Goal: Task Accomplishment & Management: Manage account settings

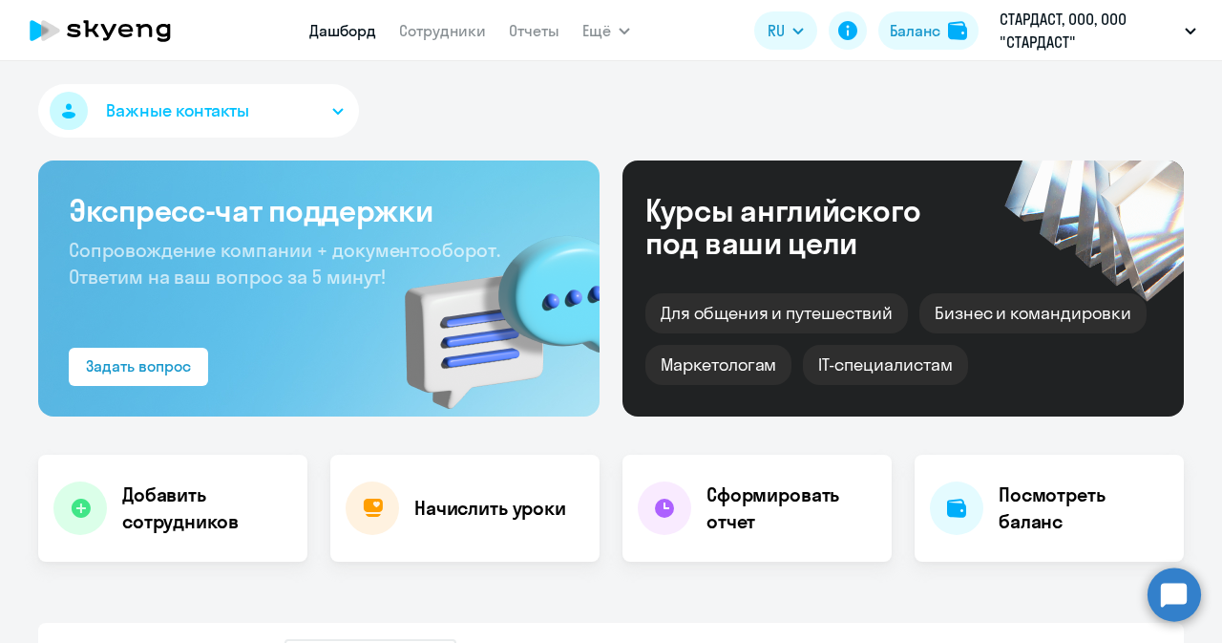
select select "30"
click at [418, 31] on link "Сотрудники" at bounding box center [442, 30] width 87 height 19
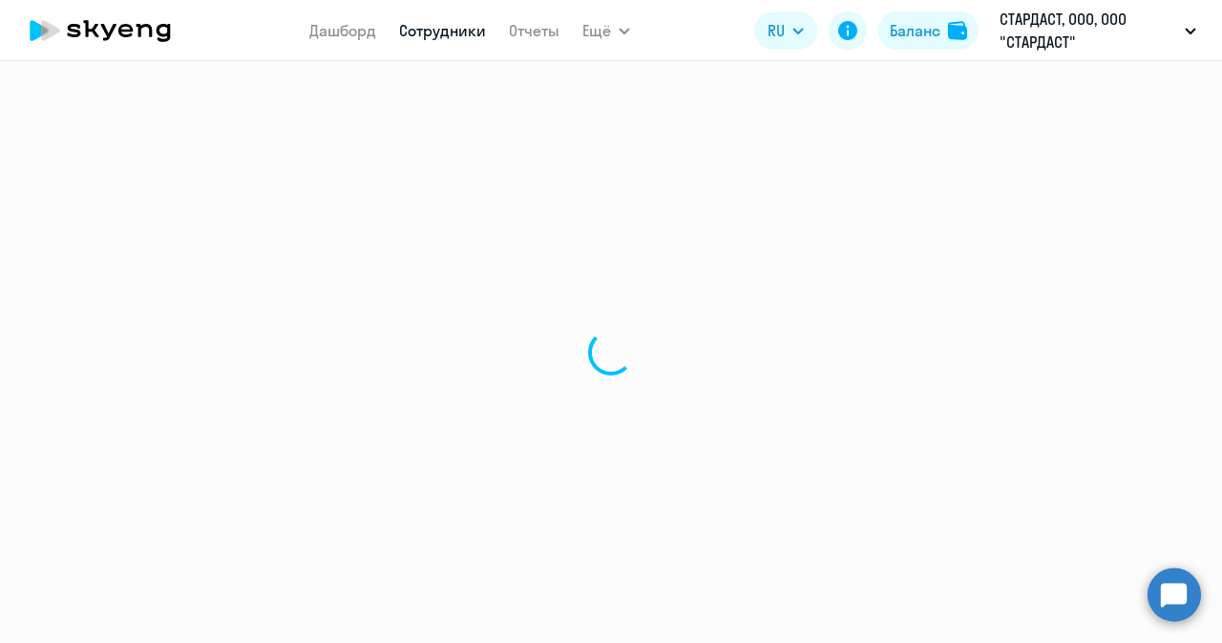
select select "30"
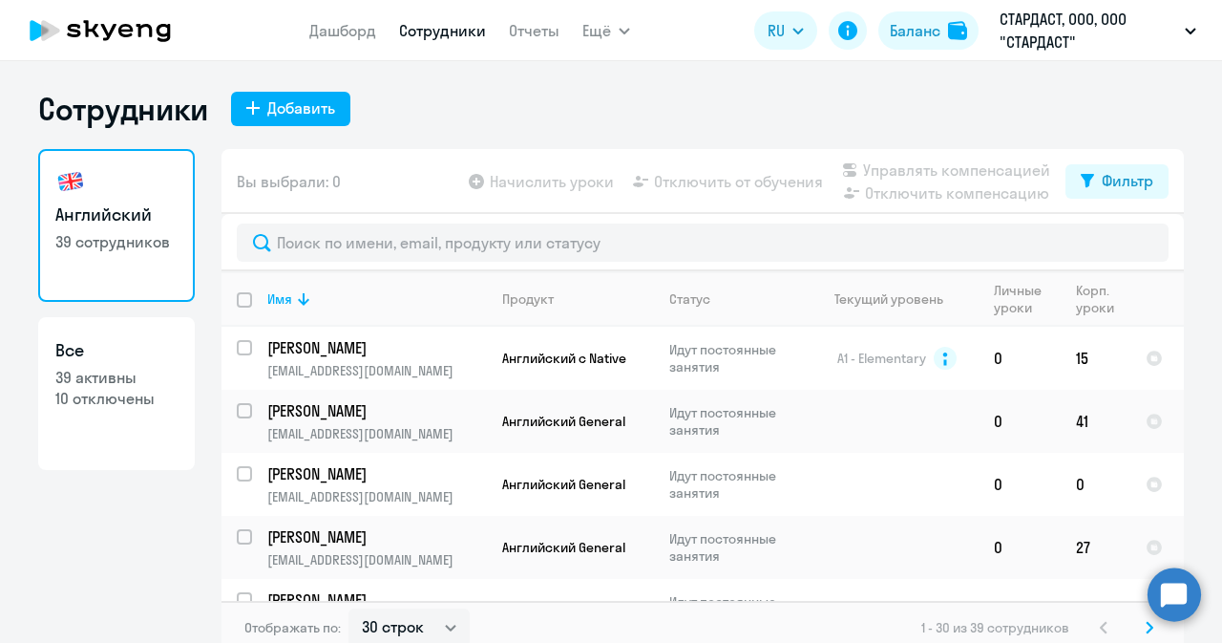
click at [473, 221] on div at bounding box center [703, 242] width 963 height 57
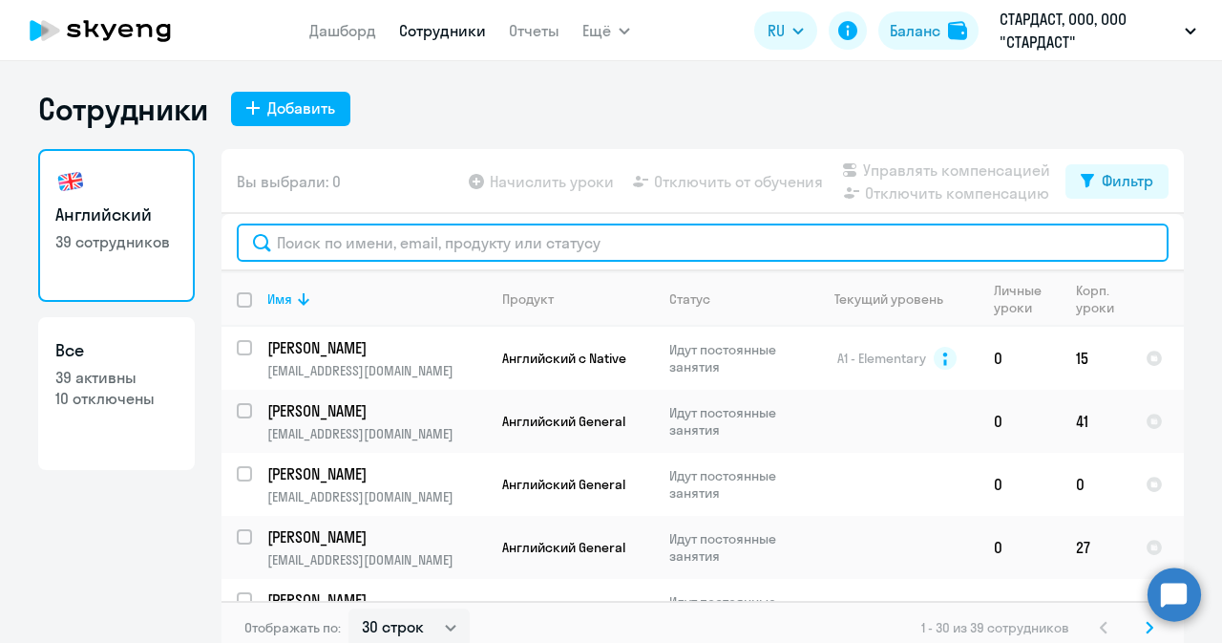
click at [460, 242] on input "text" at bounding box center [703, 242] width 932 height 38
paste input "[EMAIL_ADDRESS][DOMAIN_NAME]"
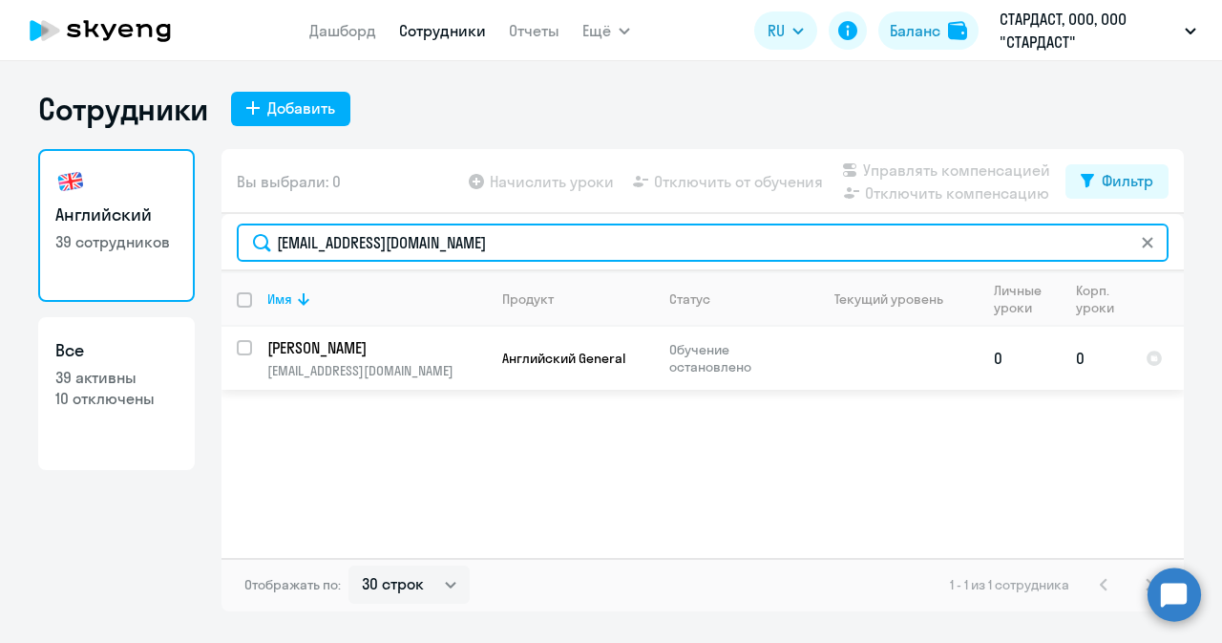
type input "[EMAIL_ADDRESS][DOMAIN_NAME]"
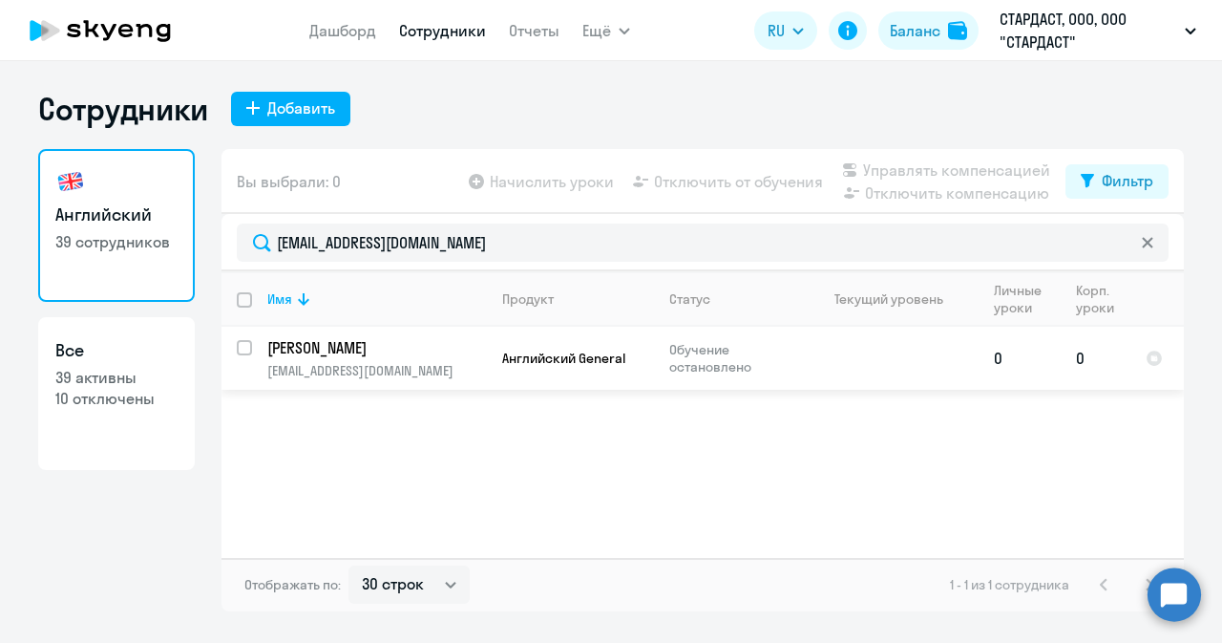
click at [356, 354] on p "[PERSON_NAME]" at bounding box center [375, 347] width 216 height 21
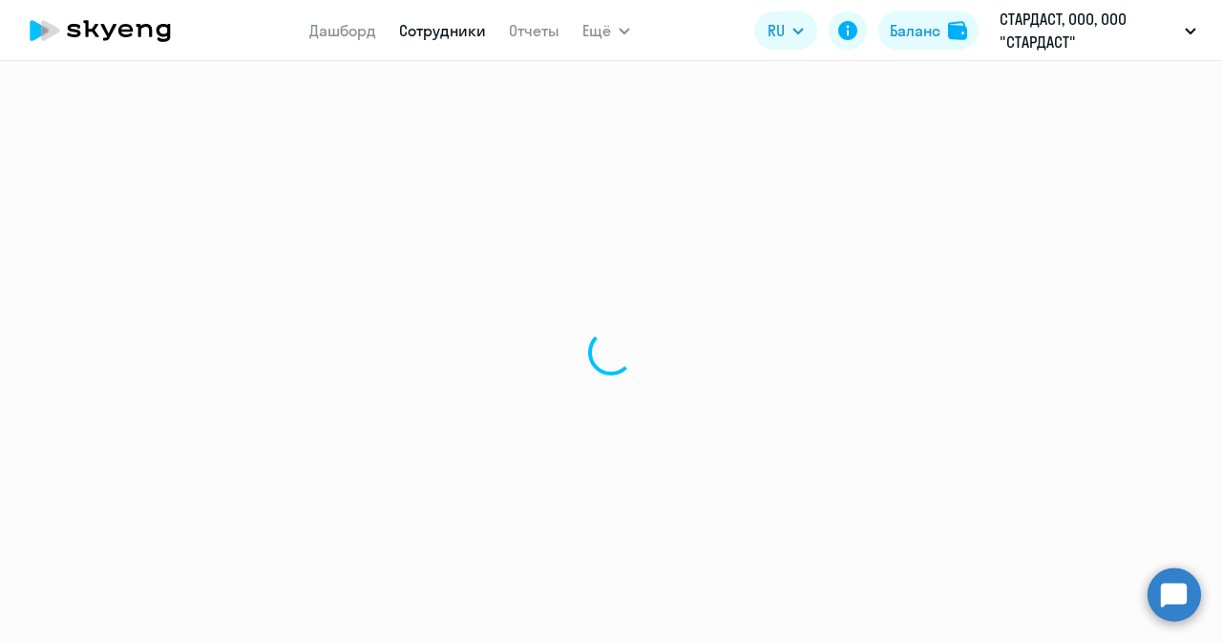
select select "english"
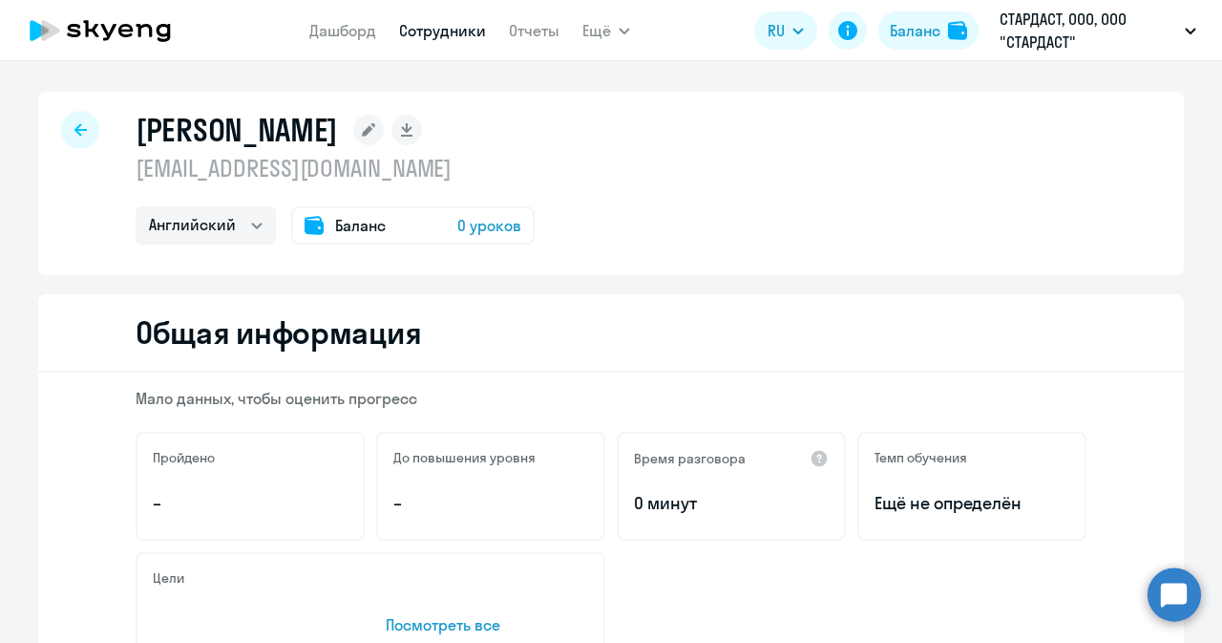
click at [359, 223] on span "Баланс" at bounding box center [360, 225] width 51 height 23
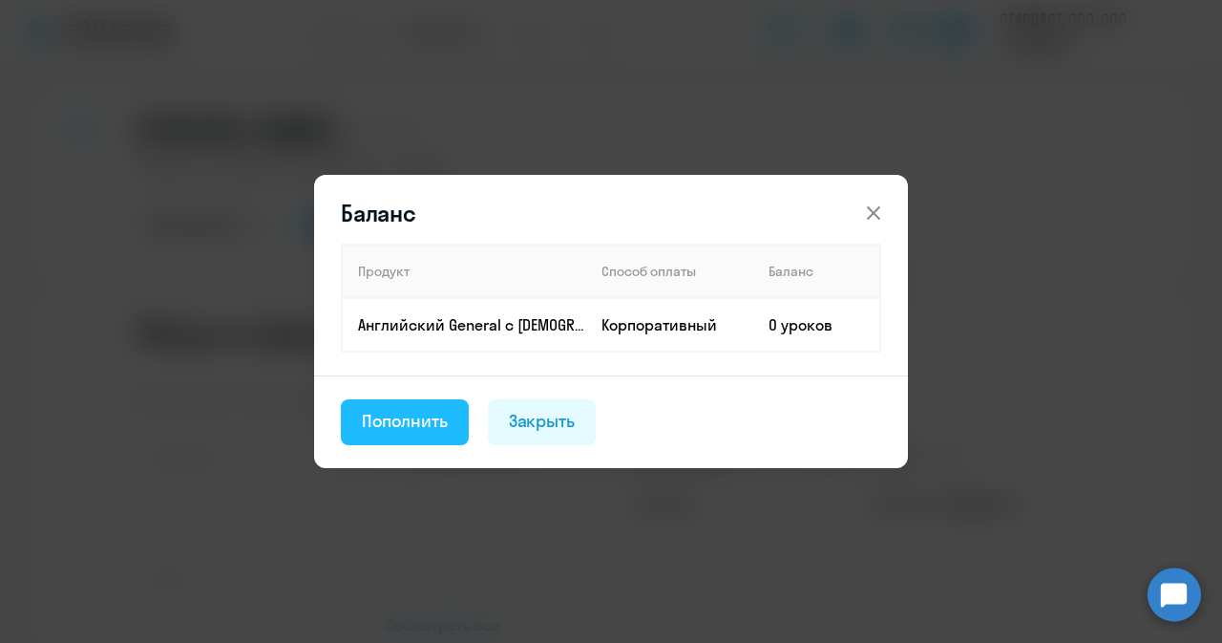
click at [418, 425] on div "Пополнить" at bounding box center [405, 421] width 86 height 25
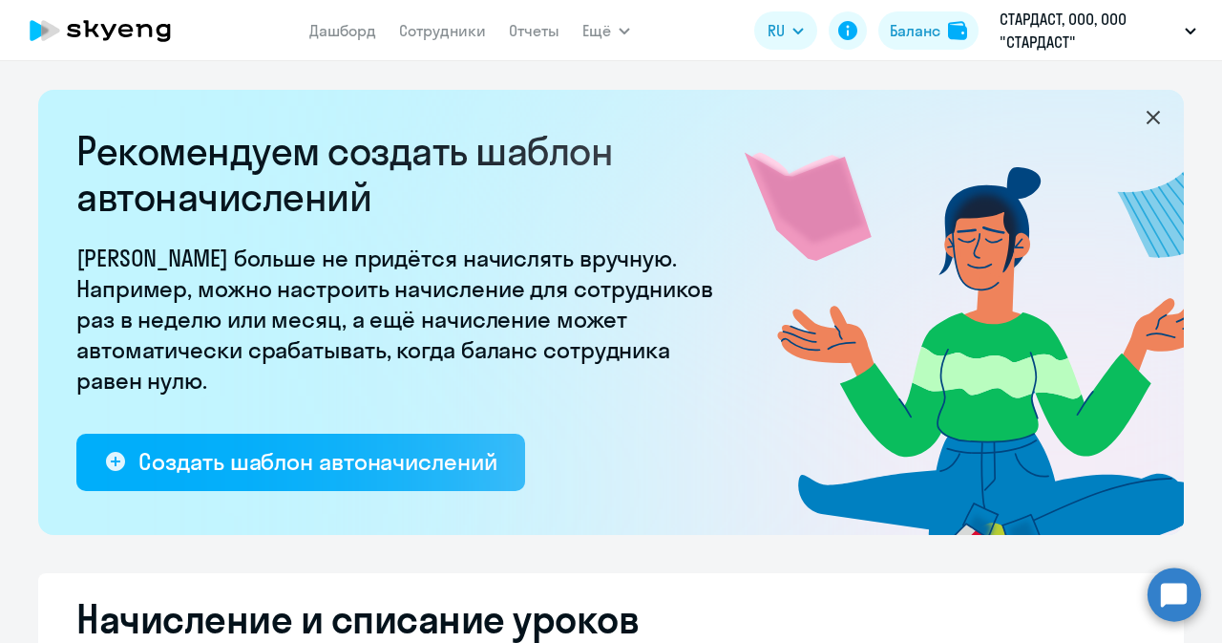
select select "10"
click at [405, 26] on link "Сотрудники" at bounding box center [442, 30] width 87 height 19
select select "30"
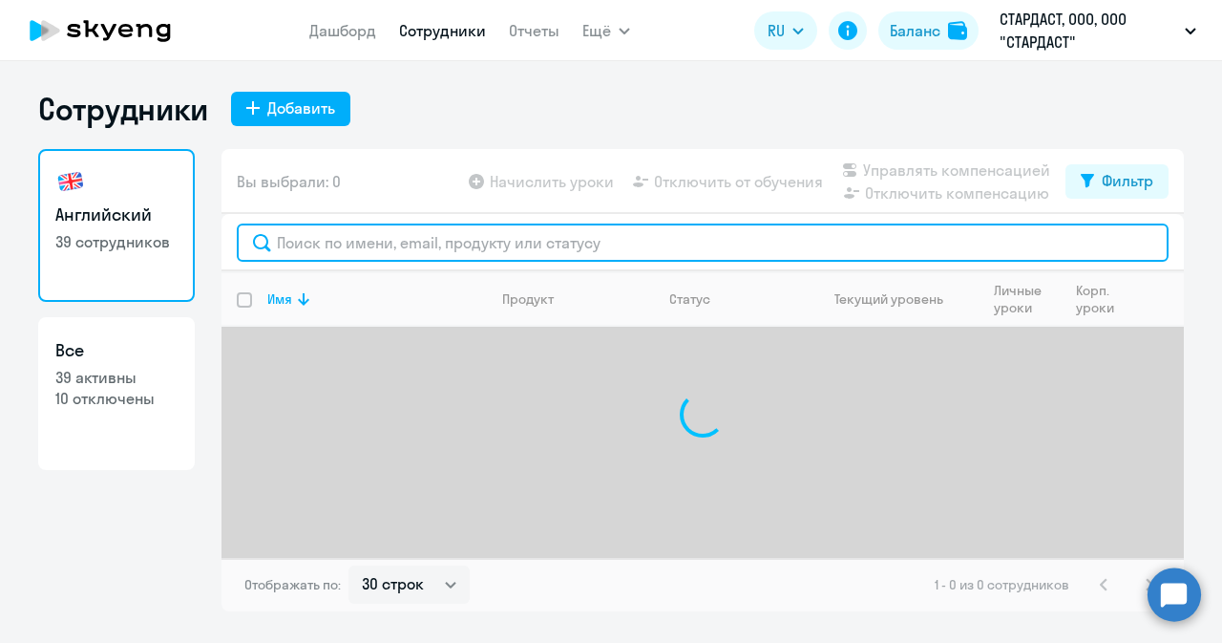
click at [436, 239] on input "text" at bounding box center [703, 242] width 932 height 38
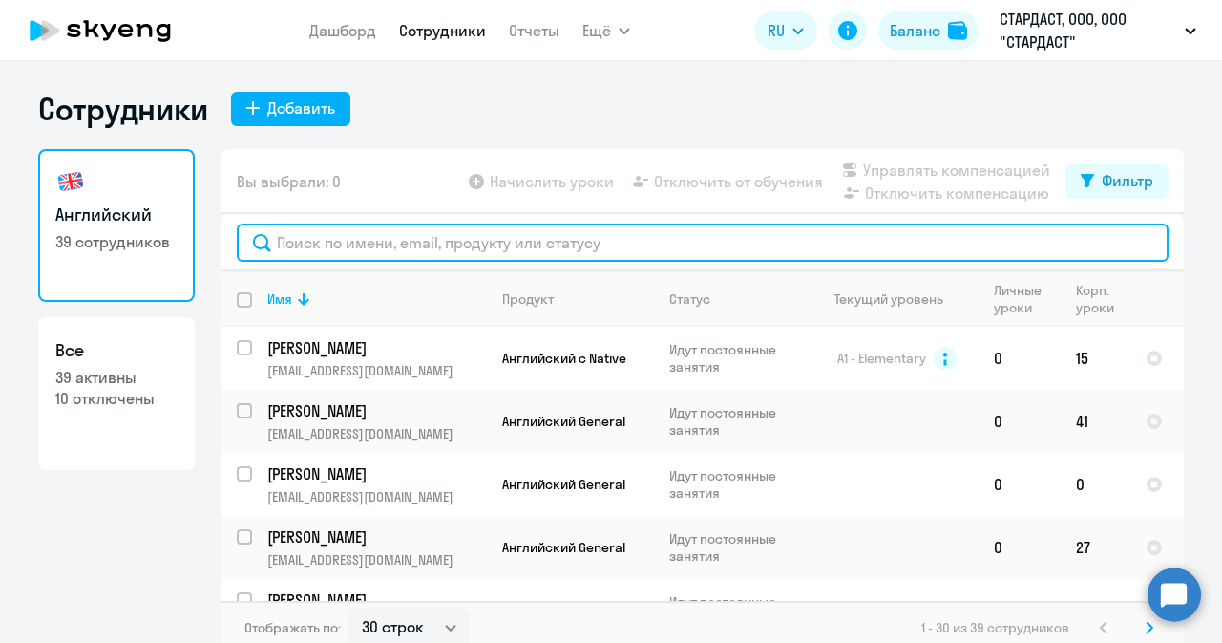
paste input "[EMAIL_ADDRESS][DOMAIN_NAME]"
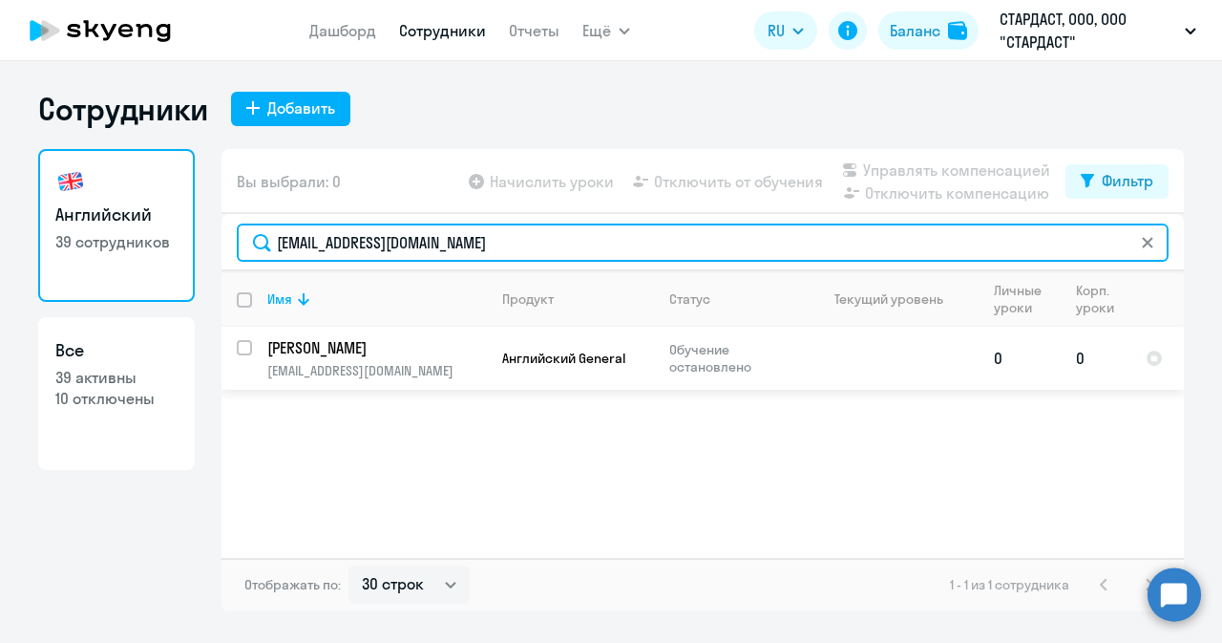
type input "[EMAIL_ADDRESS][DOMAIN_NAME]"
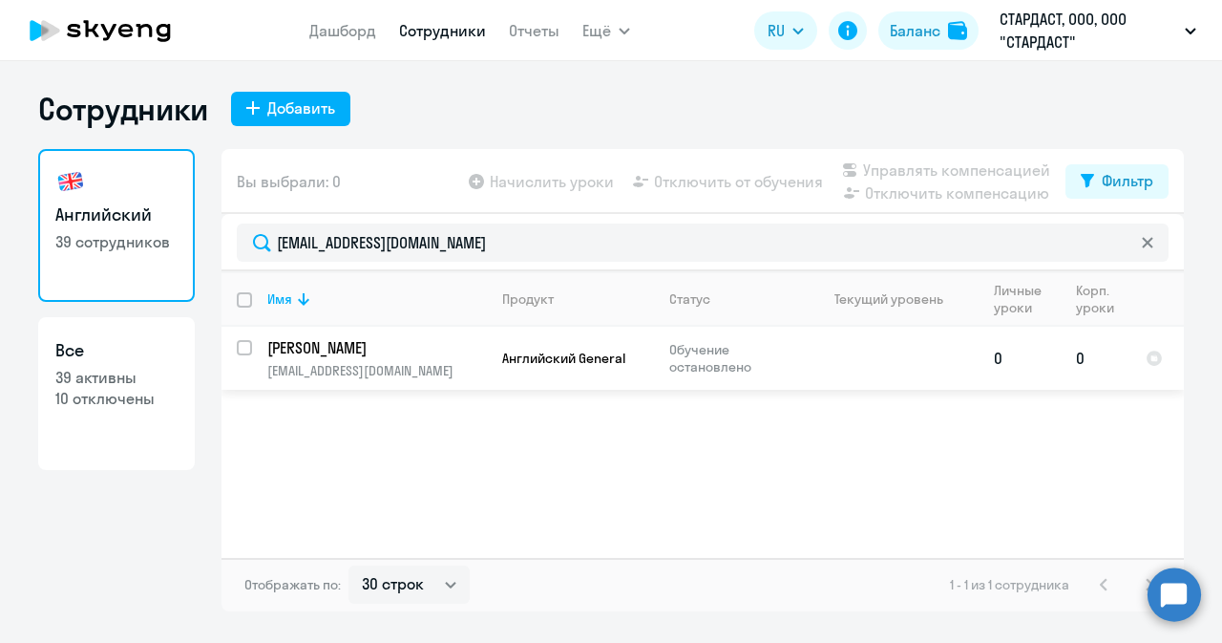
click at [367, 337] on p "[PERSON_NAME]" at bounding box center [375, 347] width 216 height 21
select select "english"
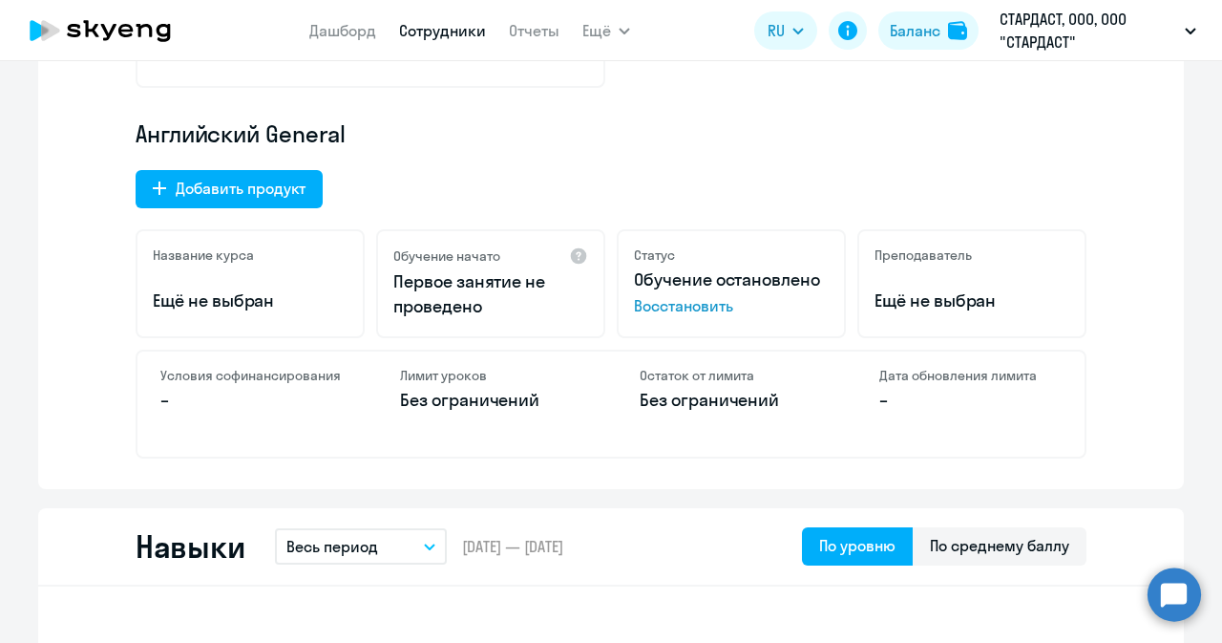
scroll to position [669, 0]
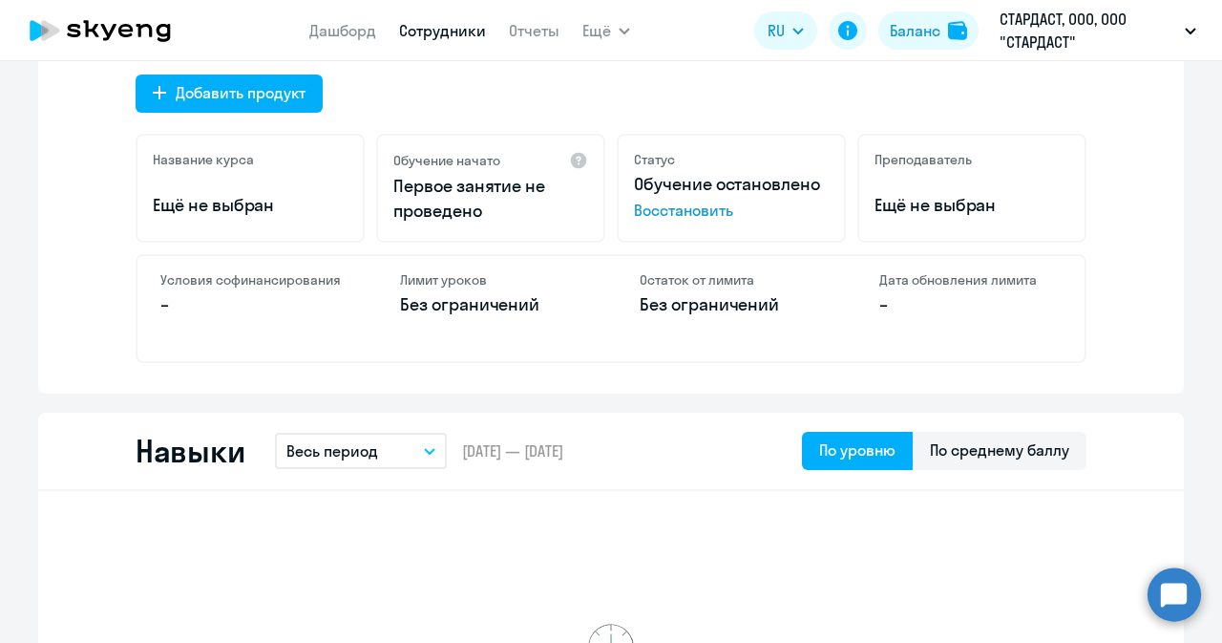
click at [656, 208] on span "Восстановить" at bounding box center [731, 210] width 195 height 23
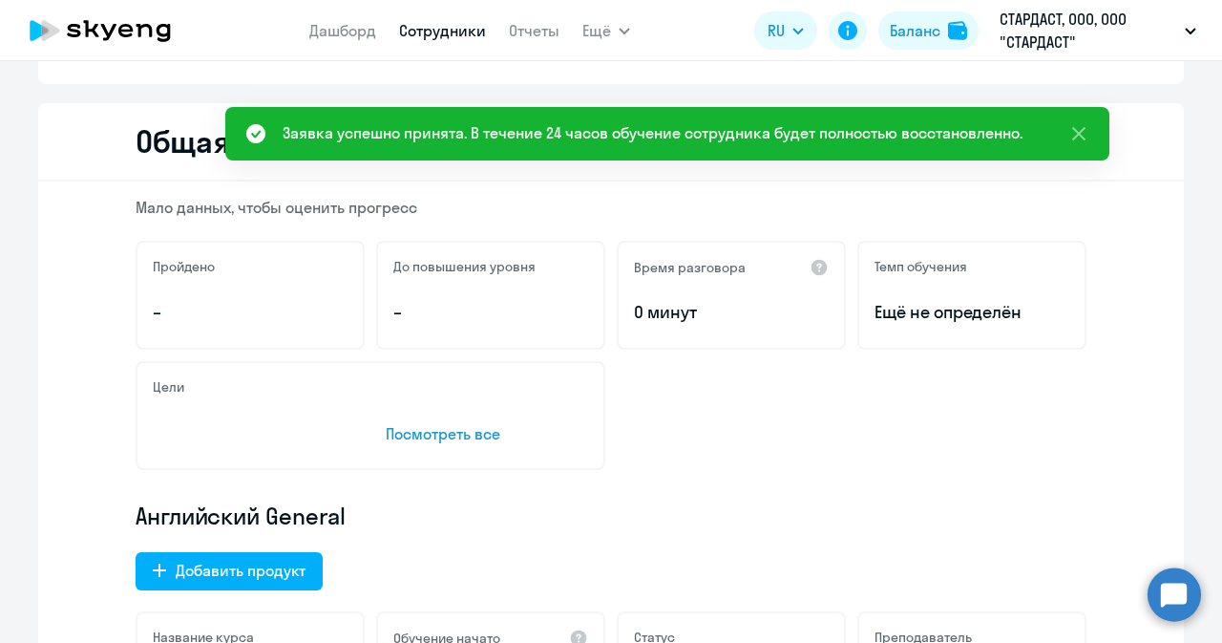
scroll to position [0, 0]
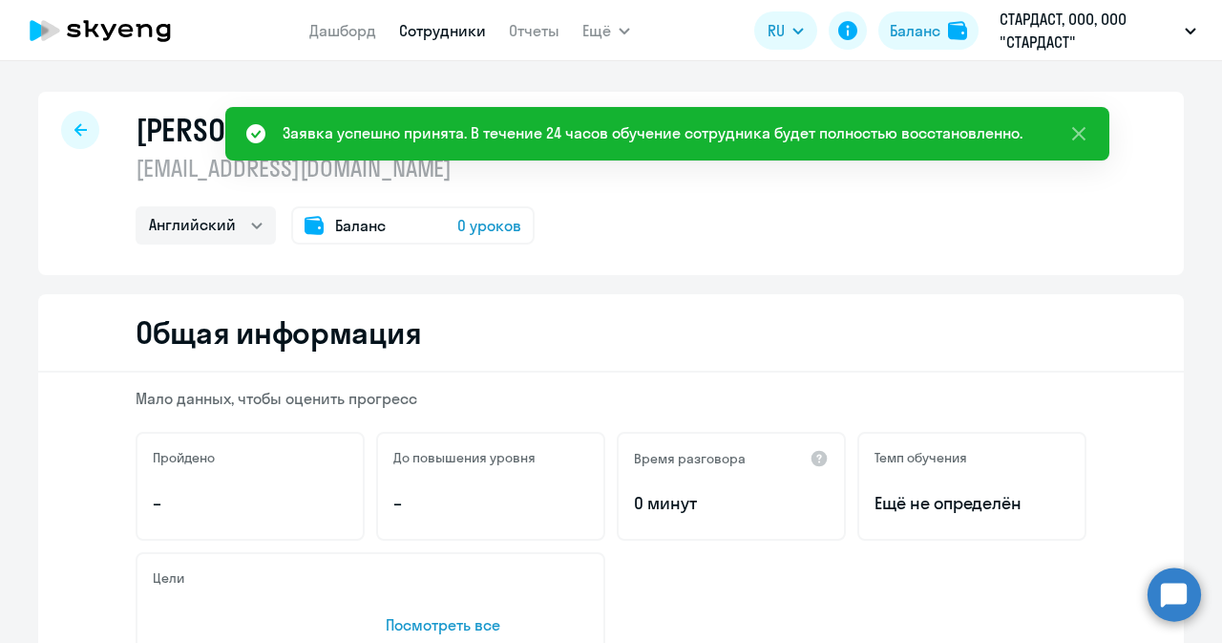
click at [372, 226] on span "Баланс" at bounding box center [360, 225] width 51 height 23
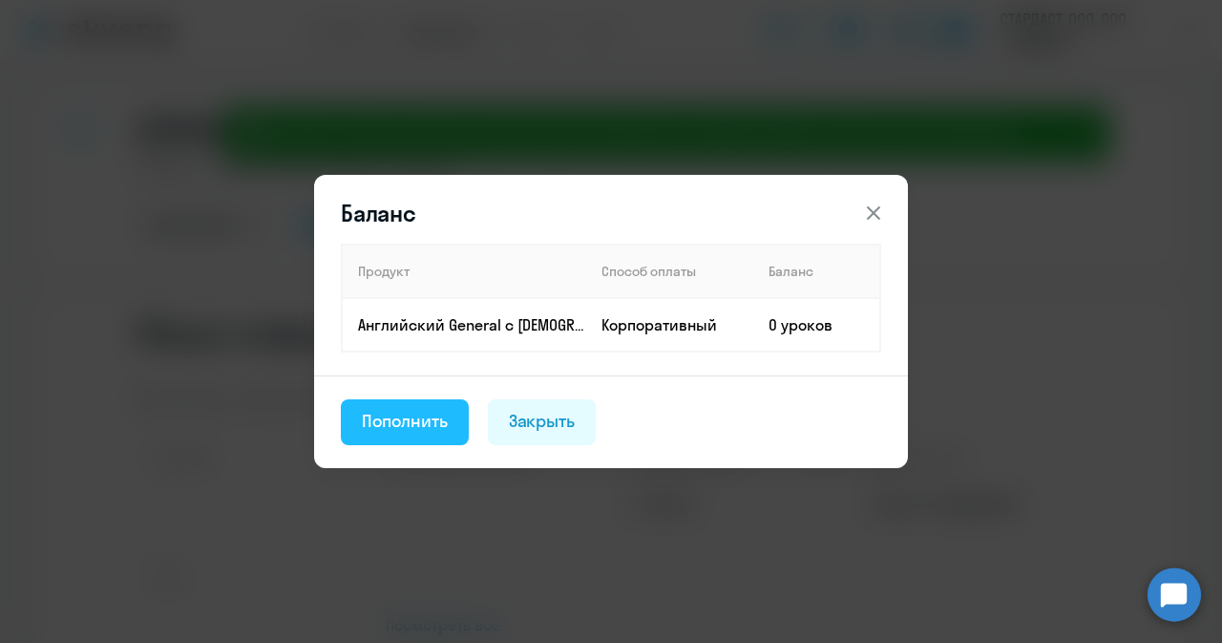
click at [393, 430] on div "Пополнить" at bounding box center [405, 421] width 86 height 25
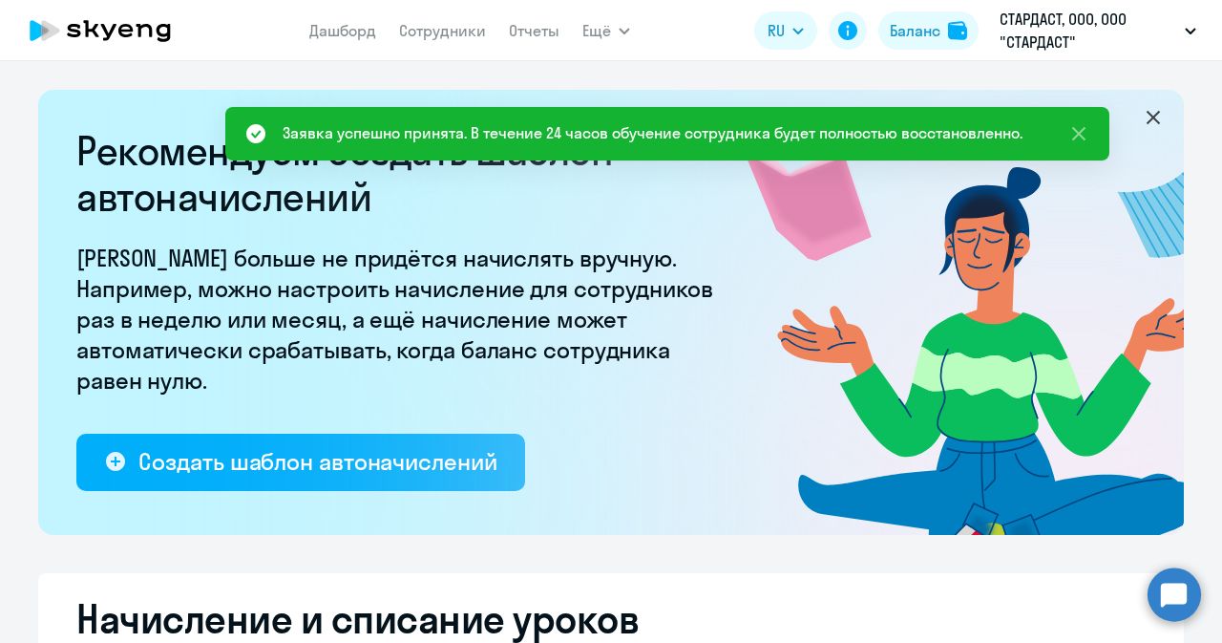
select select "10"
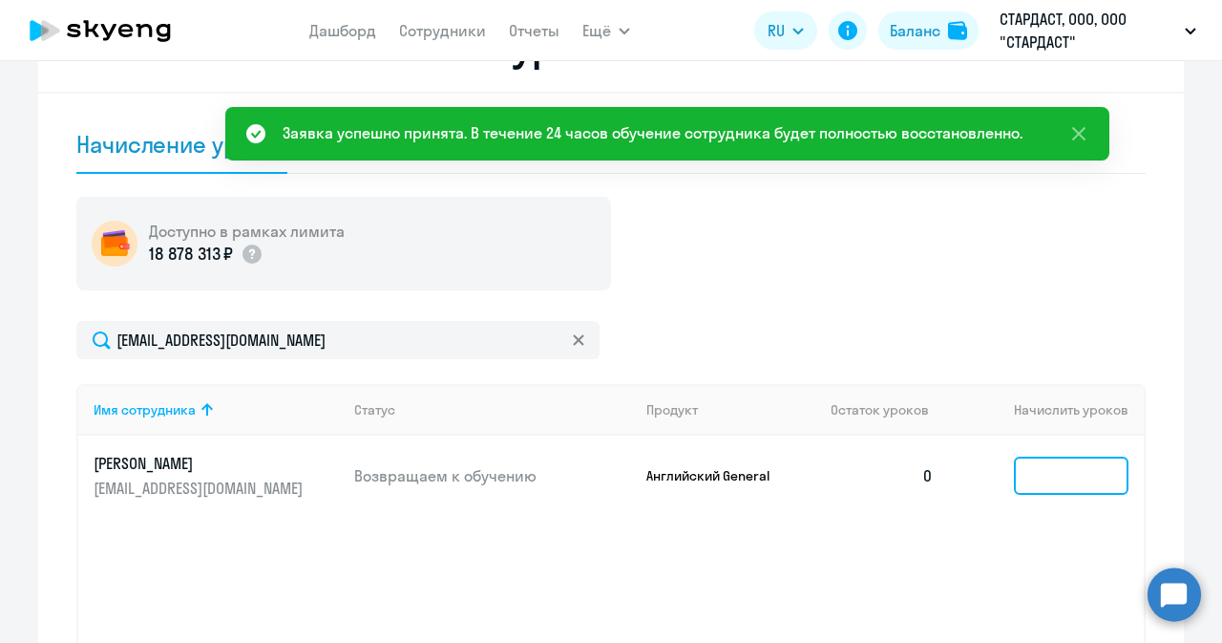
click at [1090, 472] on input at bounding box center [1071, 476] width 115 height 38
click at [1089, 471] on input at bounding box center [1071, 476] width 115 height 38
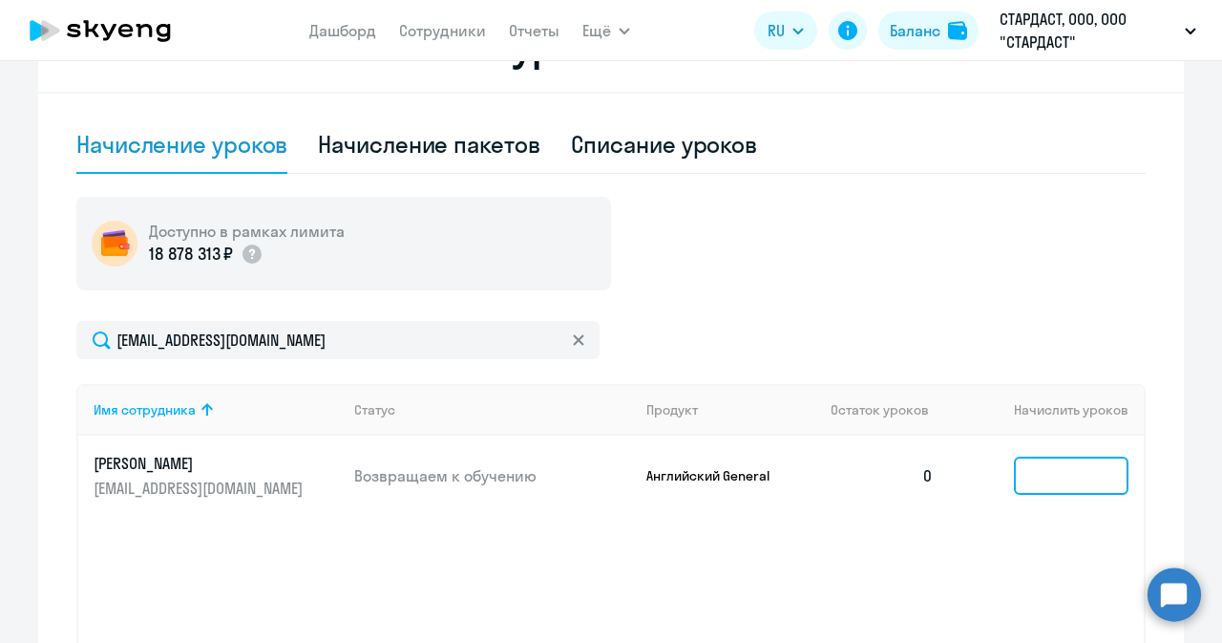
type input "1"
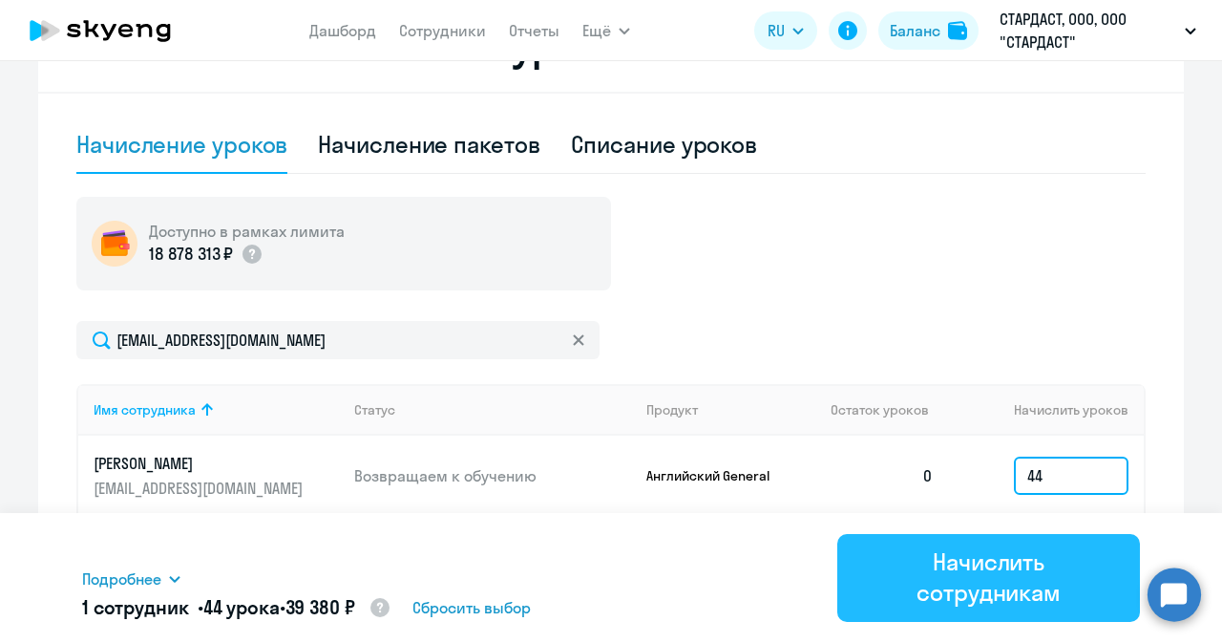
type input "44"
click at [948, 585] on div "Начислить сотрудникам" at bounding box center [988, 576] width 249 height 61
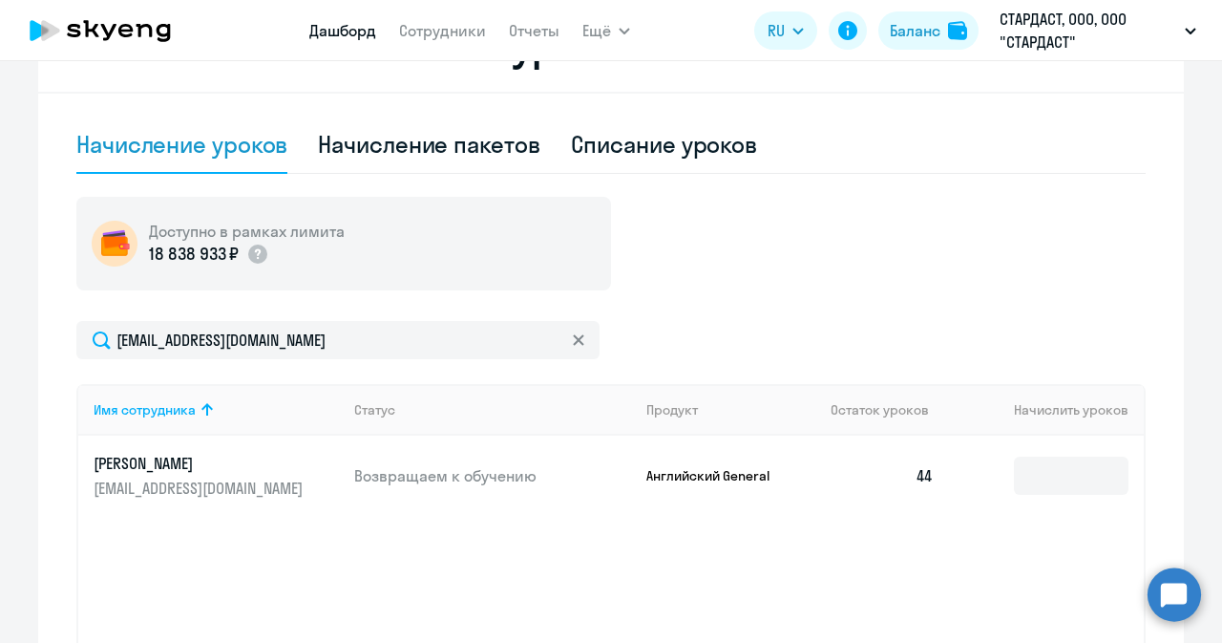
click at [340, 36] on link "Дашборд" at bounding box center [342, 30] width 67 height 19
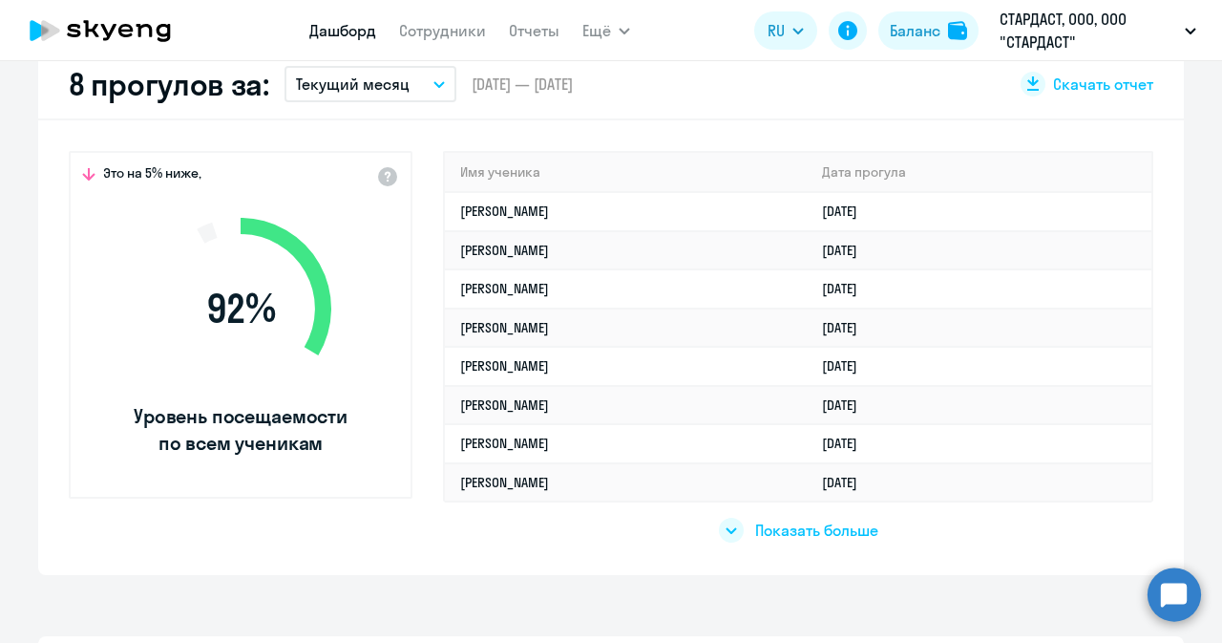
select select "30"
